Goal: Task Accomplishment & Management: Manage account settings

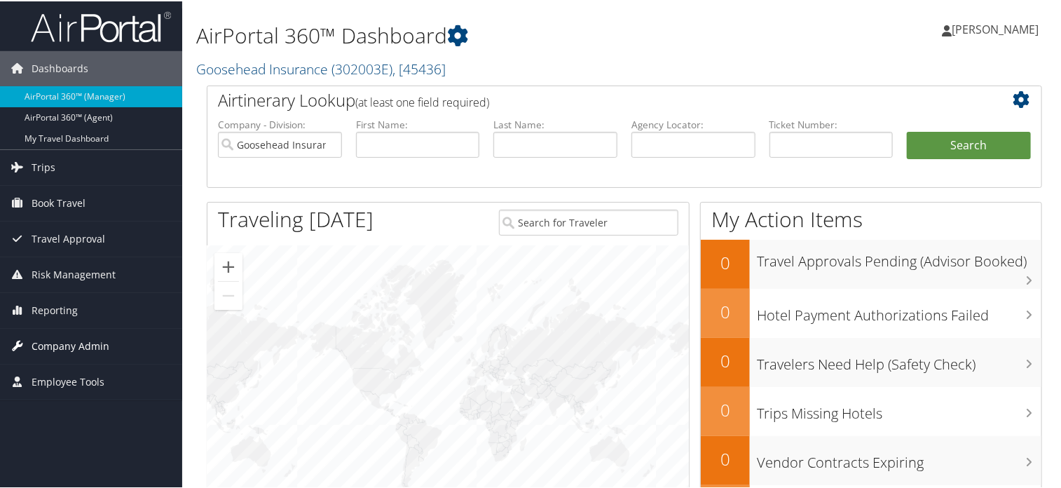
click at [69, 339] on span "Company Admin" at bounding box center [71, 344] width 78 height 35
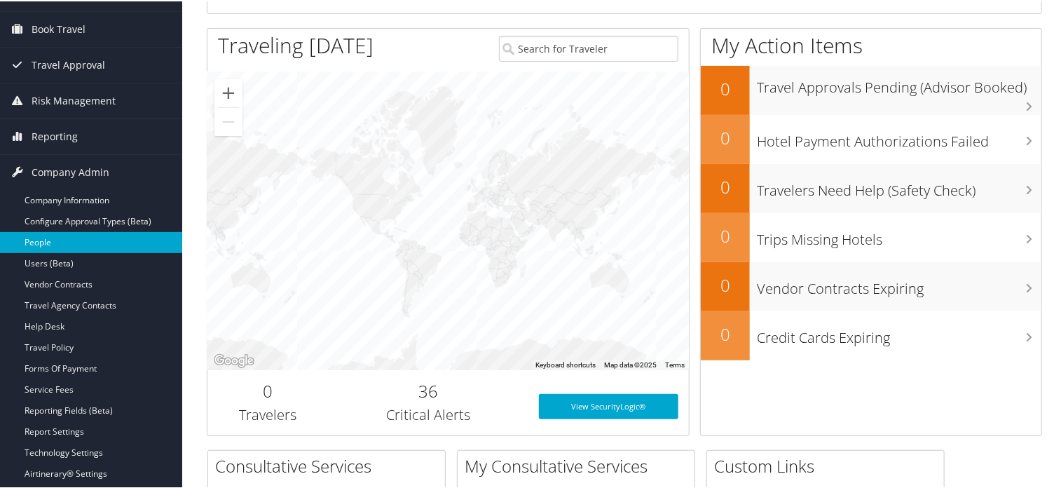
scroll to position [196, 0]
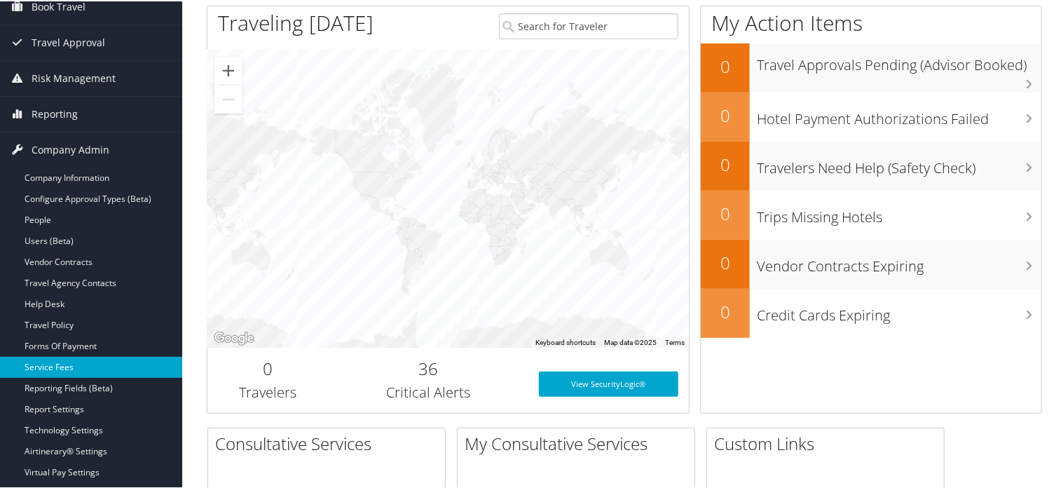
click at [39, 359] on link "Service Fees" at bounding box center [91, 365] width 182 height 21
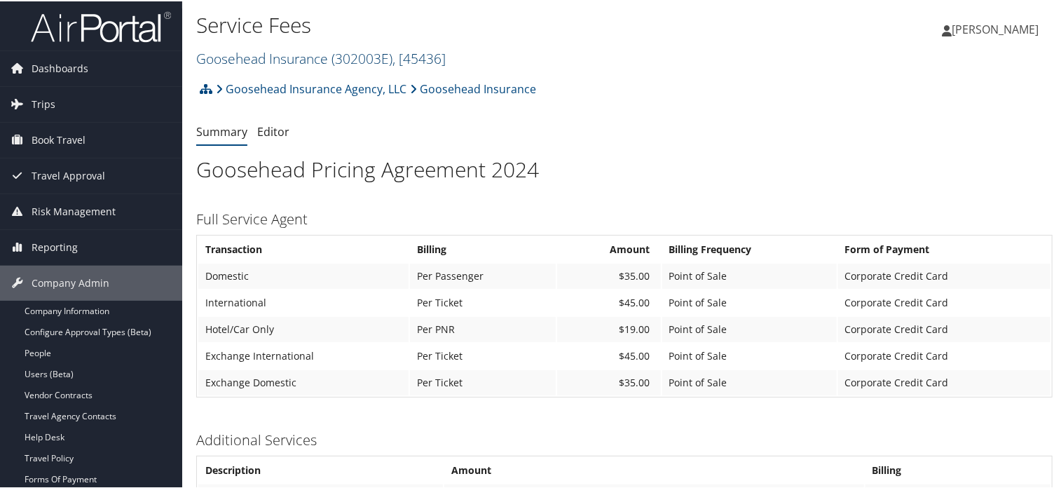
click at [364, 54] on span "( 302003E )" at bounding box center [362, 57] width 61 height 19
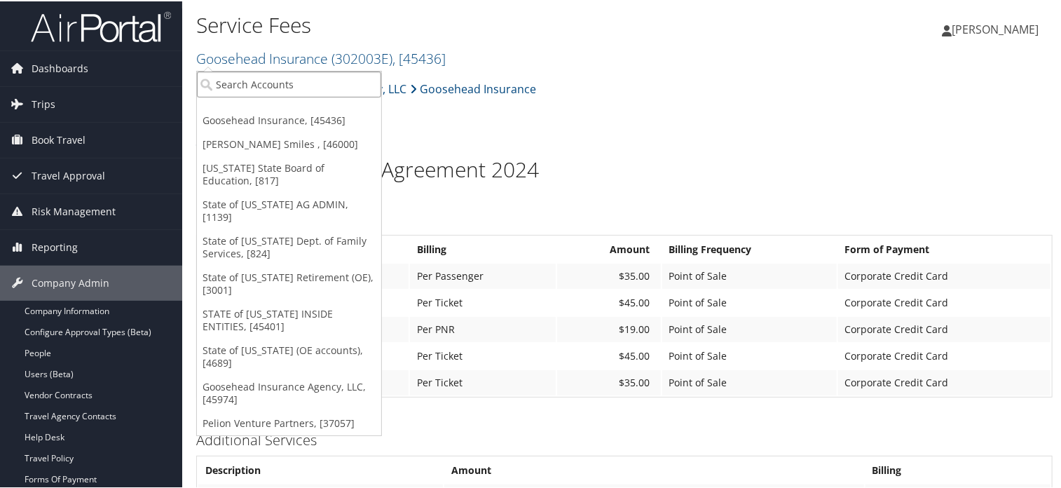
click at [278, 80] on input "search" at bounding box center [289, 83] width 184 height 26
type input "Nuvia"
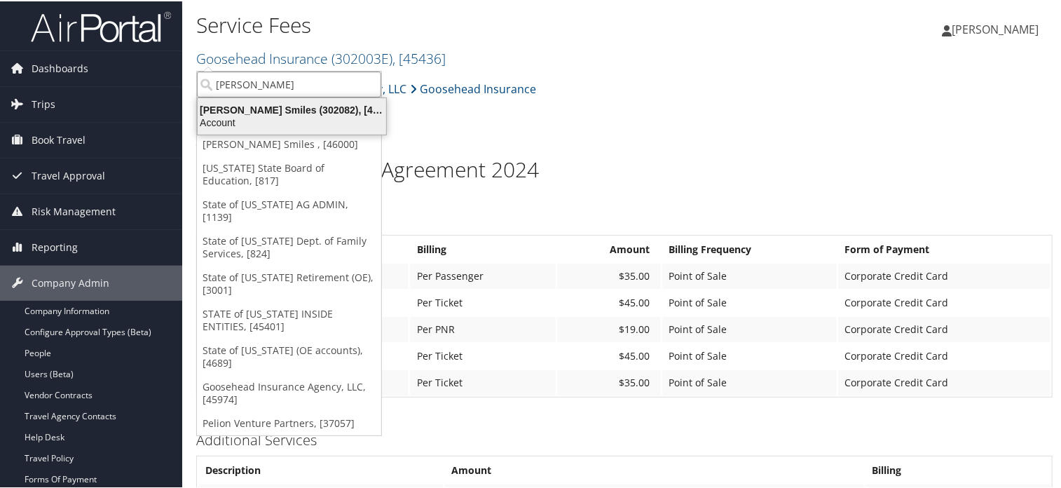
click at [266, 107] on div "Nuvia Smiles (302082), [46000]" at bounding box center [291, 108] width 205 height 13
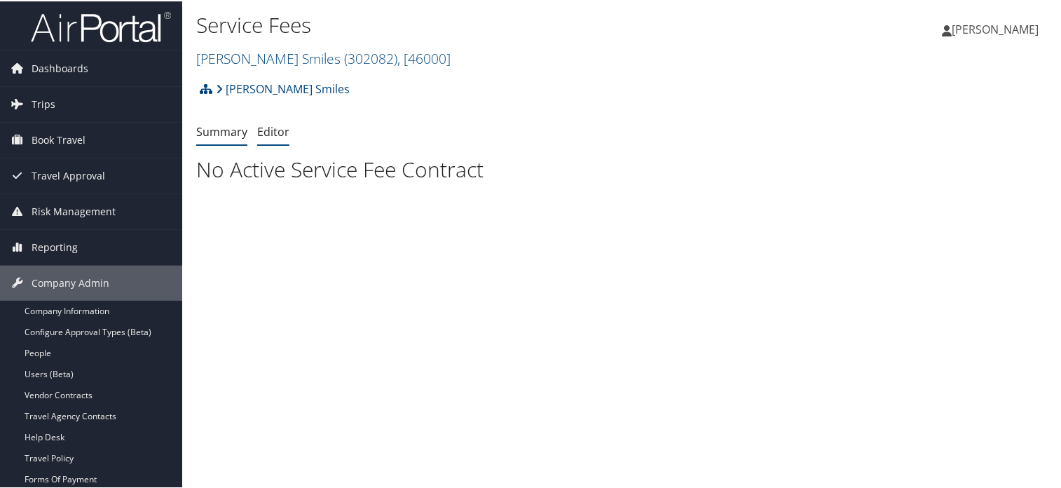
click at [280, 128] on link "Editor" at bounding box center [273, 130] width 32 height 15
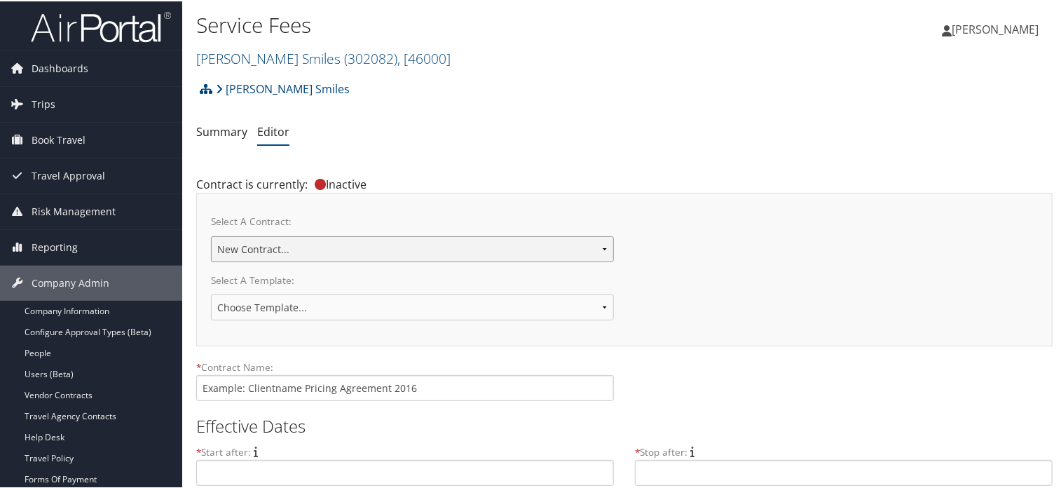
click at [392, 242] on select "Setline Health [PERSON_NAME] Smiles New Contract..." at bounding box center [412, 248] width 403 height 26
select select "23118"
click at [211, 235] on select "Setline Health Nuvia Smiles New Contract..." at bounding box center [412, 248] width 403 height 26
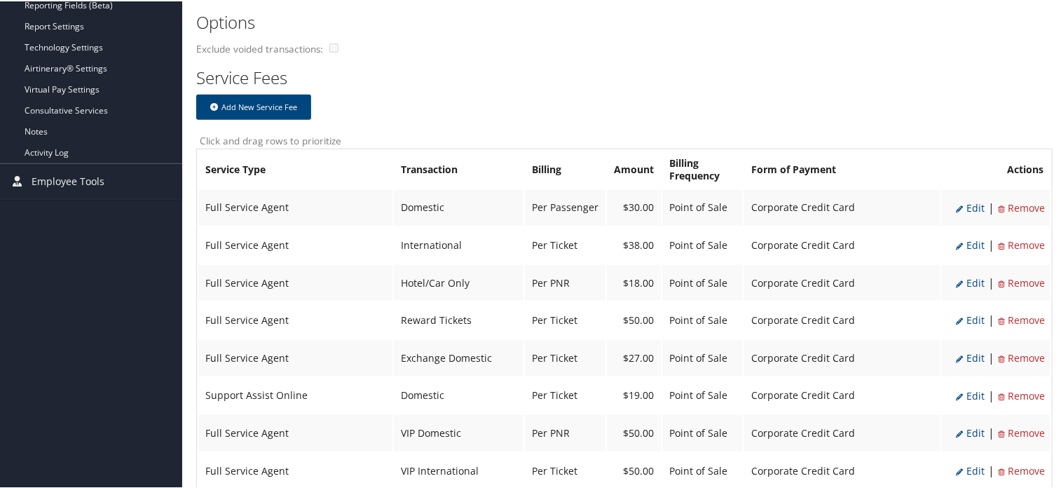
scroll to position [513, 0]
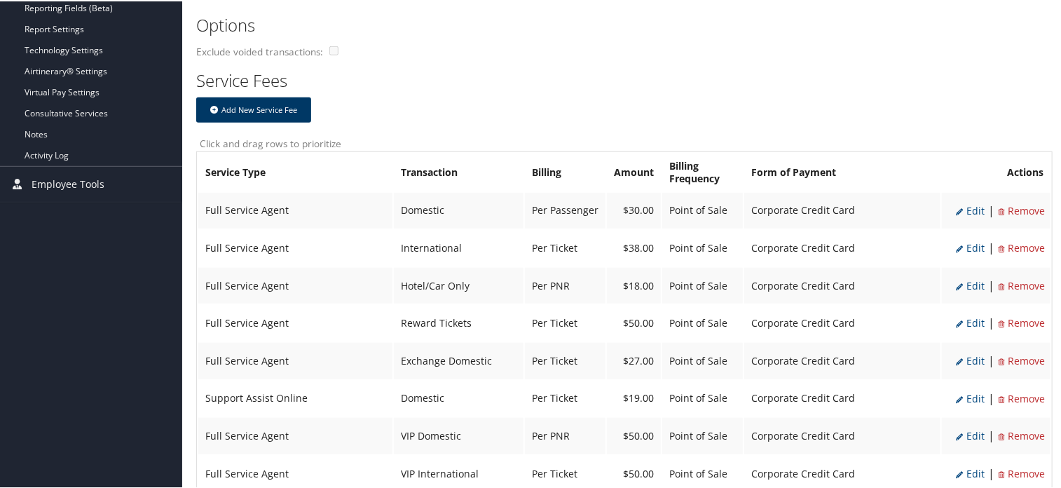
click at [273, 102] on button "Add New Service Fee" at bounding box center [253, 108] width 115 height 25
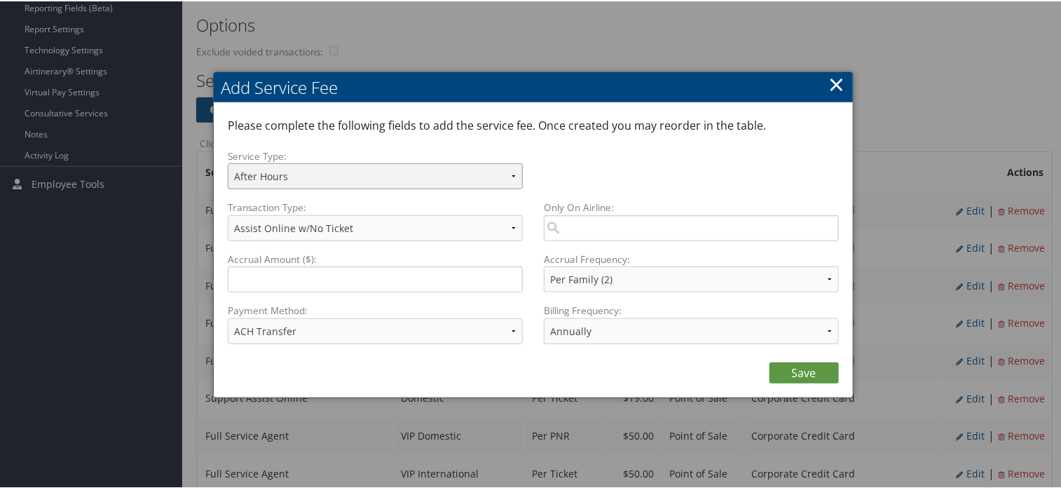
click at [287, 168] on select "After Hours Full Service Agent On-Site Agent Online Tool Support Assist On-Site…" at bounding box center [375, 175] width 295 height 26
select select "2"
click at [228, 162] on select "After Hours Full Service Agent On-Site Agent Online Tool Support Assist On-Site…" at bounding box center [375, 175] width 295 height 26
click at [312, 222] on select "Assist Online w/No Ticket Complex International Contract Complex International …" at bounding box center [375, 227] width 295 height 26
select select "25"
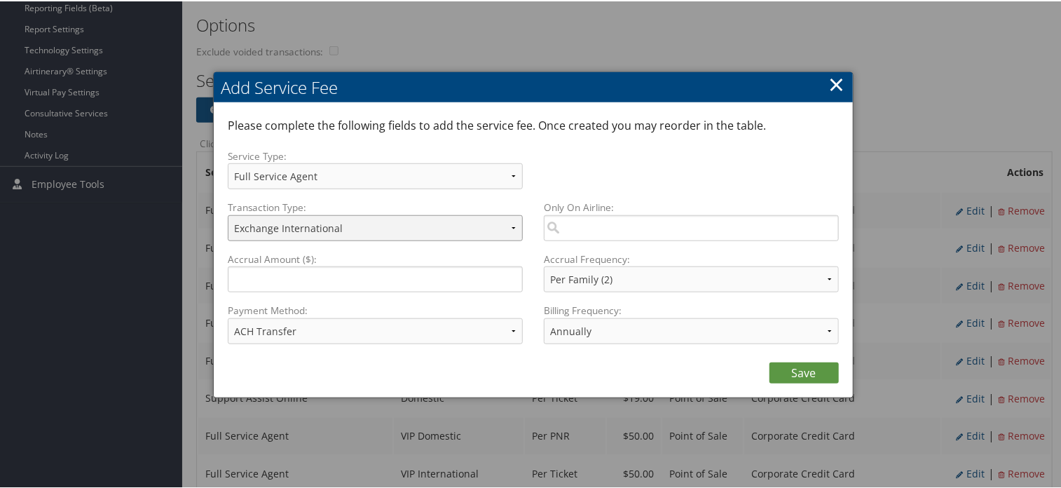
click at [228, 214] on select "Assist Online w/No Ticket Complex International Contract Complex International …" at bounding box center [375, 227] width 295 height 26
click at [329, 274] on input "Accrual Amount ($):" at bounding box center [375, 278] width 295 height 26
type input "38.00"
click at [730, 274] on select "Per Family (2) Per Hotel Per Passenger Per PNR Per Ticket" at bounding box center [691, 278] width 295 height 26
select select "4"
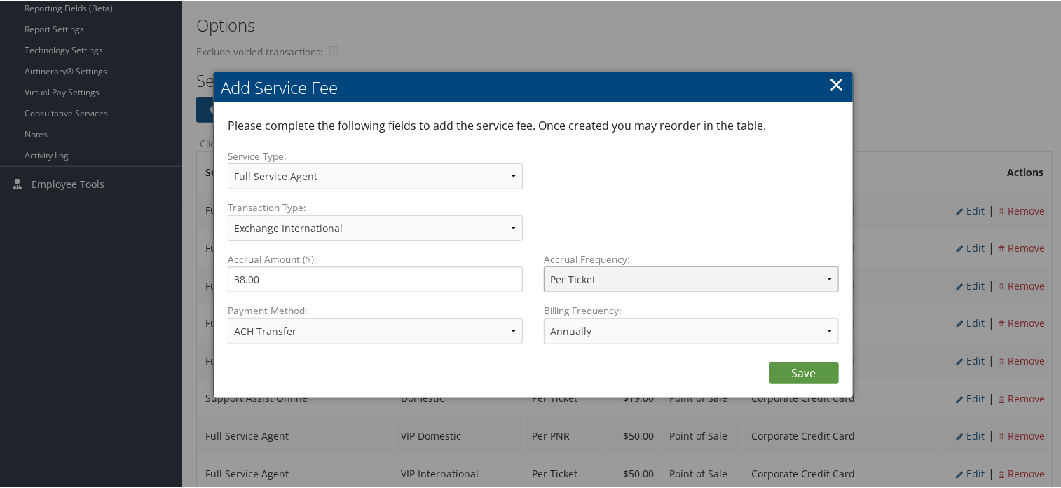
click at [544, 265] on select "Per Family (2) Per Hotel Per Passenger Per PNR Per Ticket" at bounding box center [691, 278] width 295 height 26
click at [432, 336] on select "ACH Transfer Cash / Check (AR) Corporate Credit Card Ghost Credit Card Hotel Gu…" at bounding box center [375, 330] width 295 height 26
select select "2"
click at [228, 317] on select "ACH Transfer Cash / Check (AR) Corporate Credit Card Ghost Credit Card Hotel Gu…" at bounding box center [375, 330] width 295 height 26
click at [606, 336] on select "Annually Bi-Monthly Monthly Point of Sale Pre Monthly Pre Quarterly Pre Weekly …" at bounding box center [691, 330] width 295 height 26
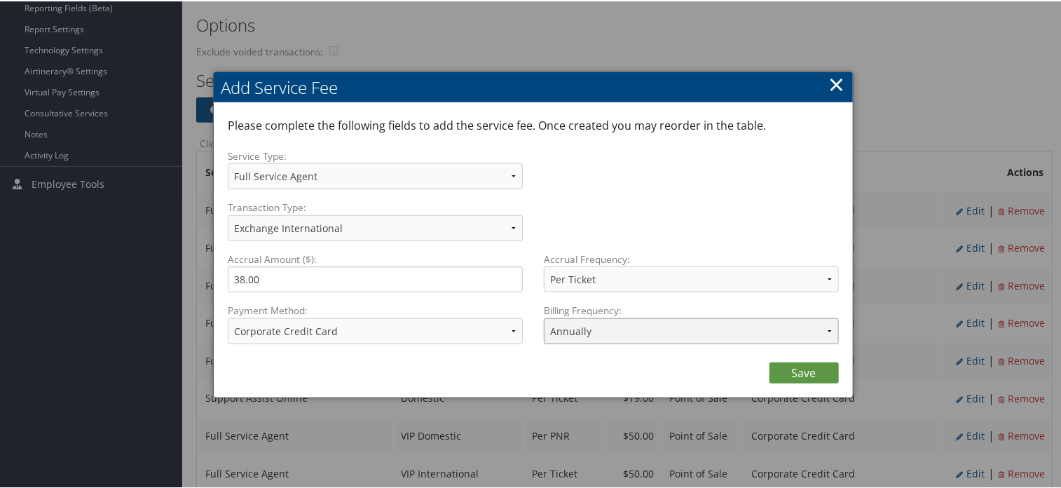
select select "2"
click at [544, 317] on select "Annually Bi-Monthly Monthly Point of Sale Pre Monthly Pre Quarterly Pre Weekly …" at bounding box center [691, 330] width 295 height 26
click at [810, 378] on link "Save" at bounding box center [804, 371] width 69 height 21
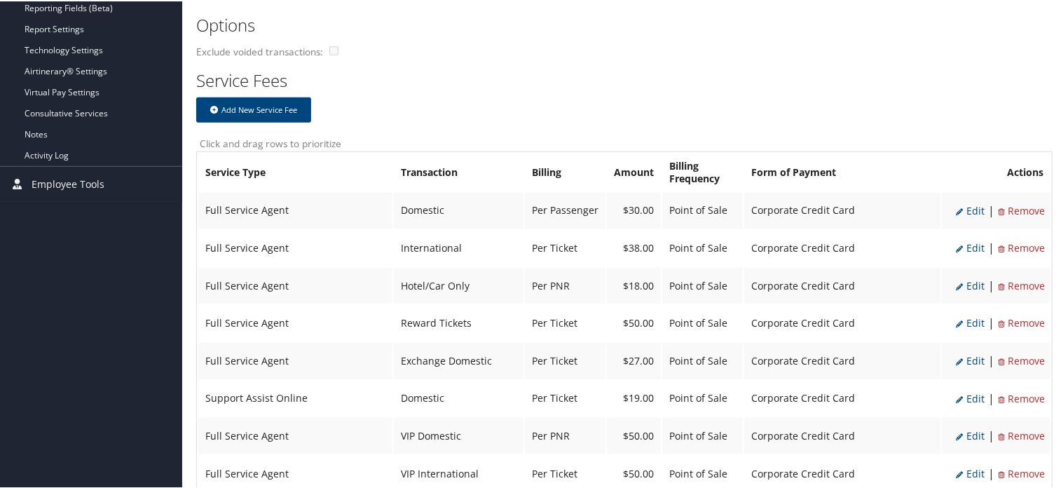
click at [1019, 392] on span "Remove" at bounding box center [1021, 396] width 47 height 13
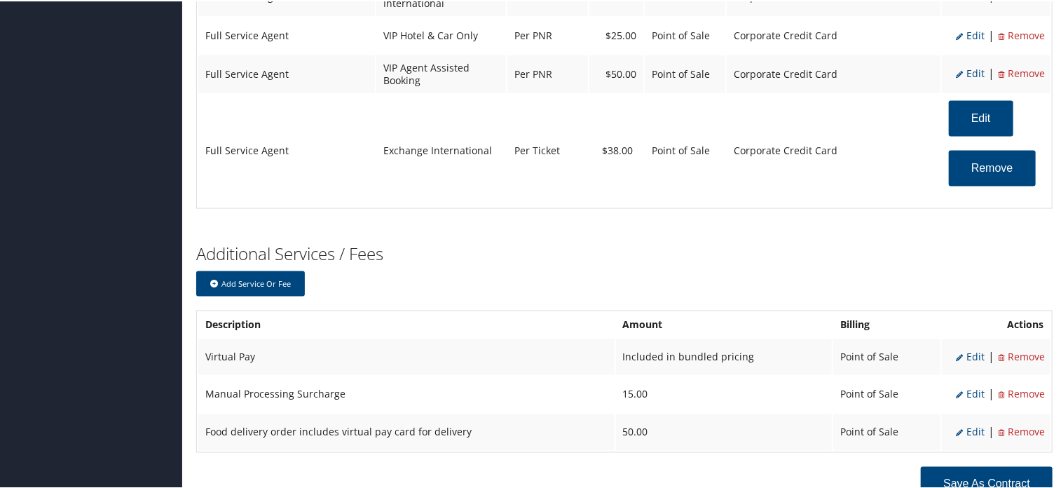
scroll to position [1078, 0]
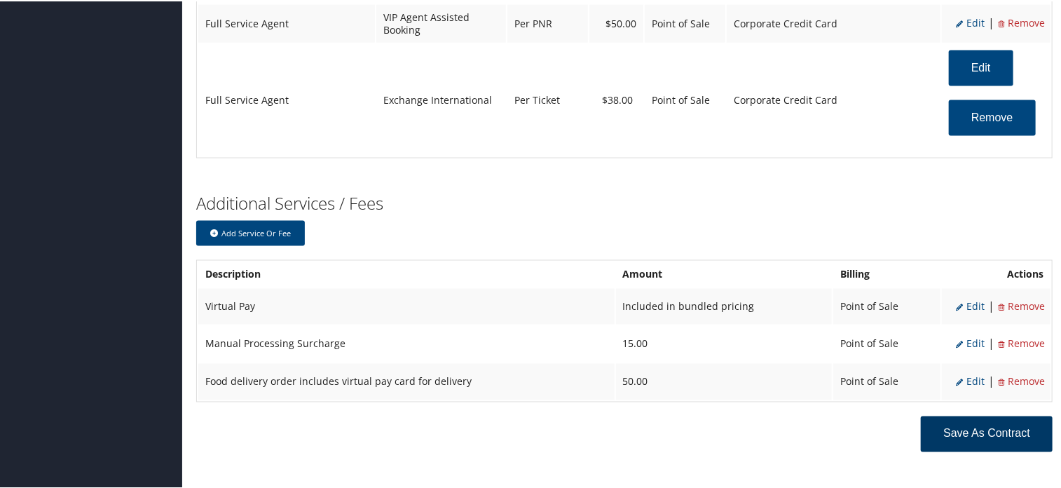
click at [990, 415] on button "Save as Contract" at bounding box center [987, 433] width 132 height 36
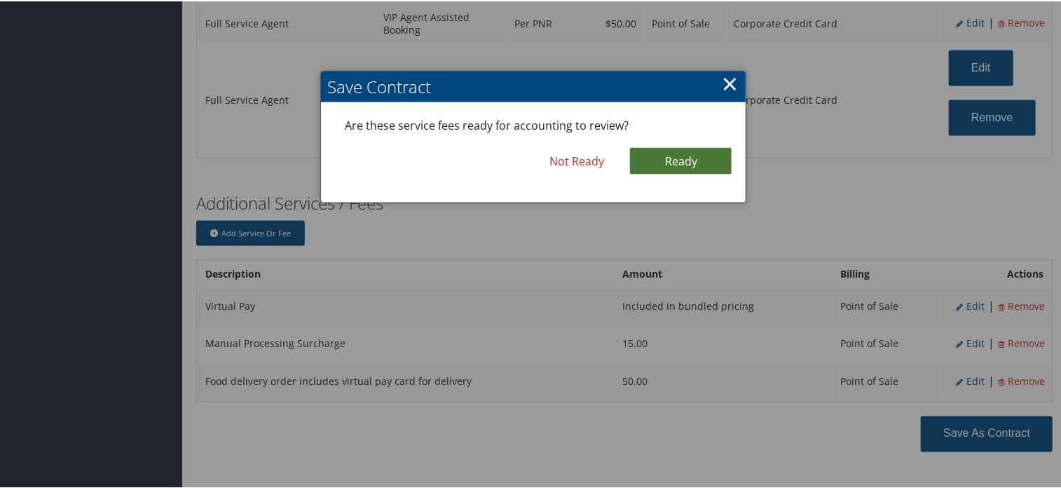
click at [680, 161] on link "Ready" at bounding box center [681, 160] width 102 height 27
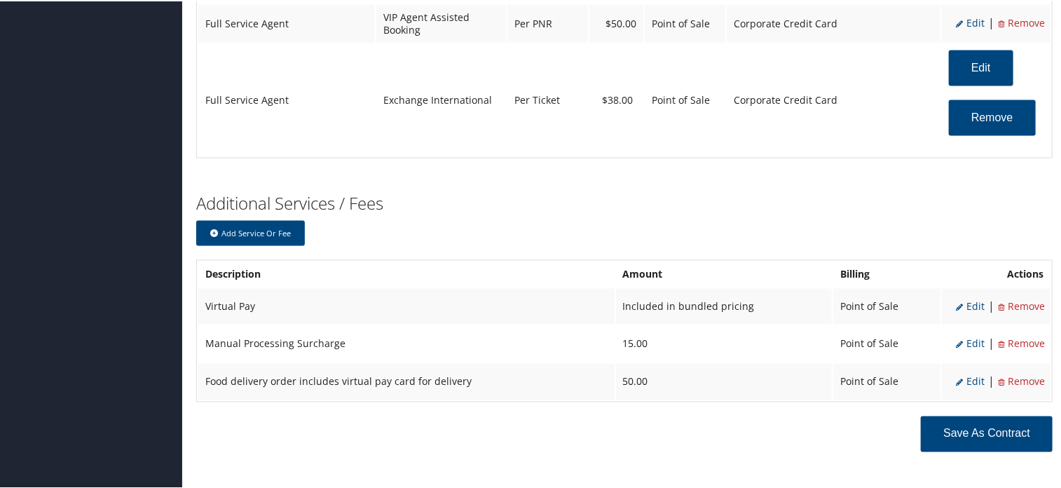
scroll to position [1086, 0]
